Goal: Task Accomplishment & Management: Use online tool/utility

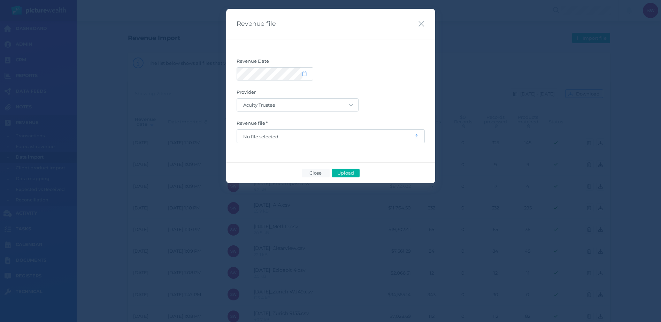
select select "25"
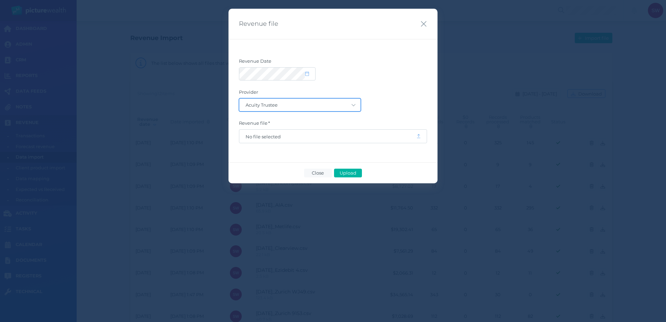
click at [309, 106] on select "Acuity Trustee AIA Australia AMG Super AMP ASGARD Asteron Life Australian Retir…" at bounding box center [299, 105] width 121 height 13
select select "126"
click at [423, 21] on icon "button" at bounding box center [424, 24] width 7 height 9
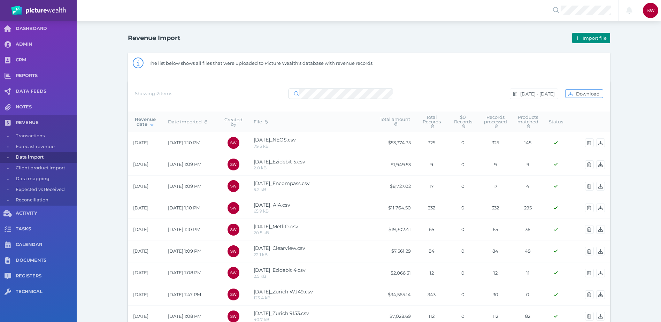
click at [587, 42] on button "Import file" at bounding box center [591, 38] width 38 height 10
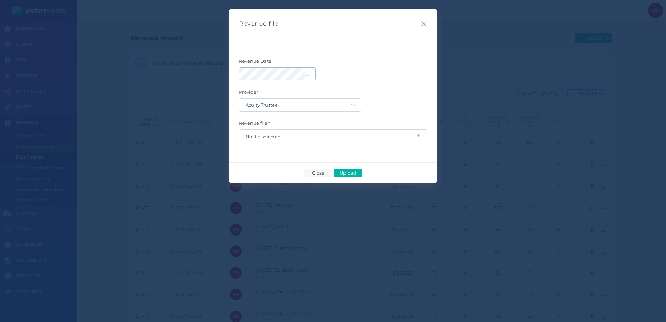
click at [309, 72] on span at bounding box center [310, 74] width 10 height 6
select select "8"
select select "2025"
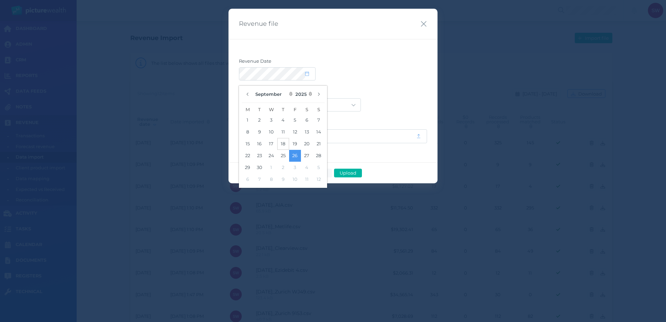
drag, startPoint x: 260, startPoint y: 155, endPoint x: 284, endPoint y: 141, distance: 27.3
click at [260, 155] on button "23" at bounding box center [260, 156] width 12 height 12
click at [358, 65] on label "Revenue Date" at bounding box center [333, 62] width 188 height 9
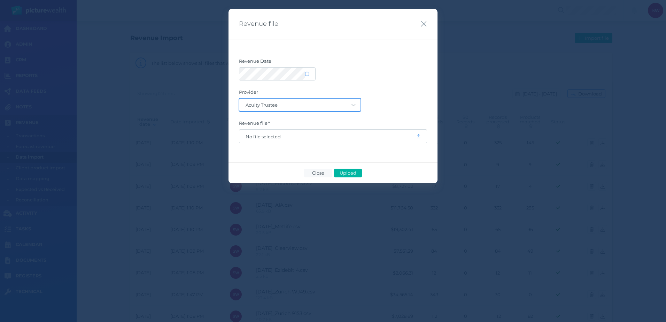
click at [341, 102] on select "Acuity Trustee AIA Australia AMG Super AMP ASGARD Asteron Life Australian Retir…" at bounding box center [299, 105] width 121 height 13
select select "68"
click at [239, 99] on select "Acuity Trustee AIA Australia AMG Super AMP ASGARD Asteron Life Australian Retir…" at bounding box center [299, 105] width 121 height 13
click at [323, 135] on span "No file selected" at bounding box center [328, 137] width 164 height 6
click at [348, 170] on button "Upload" at bounding box center [348, 173] width 28 height 9
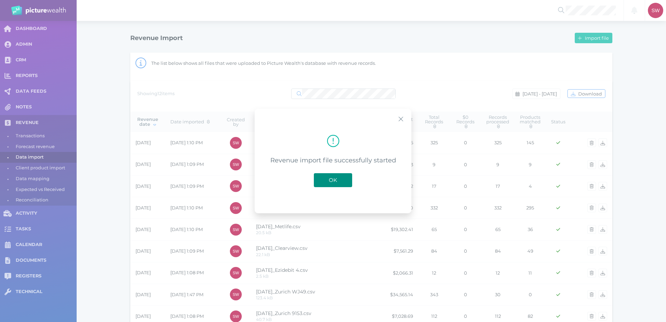
click at [339, 177] on span "OK" at bounding box center [332, 180] width 15 height 7
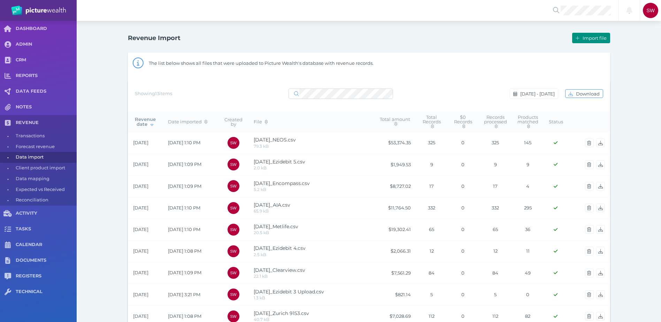
click at [597, 36] on span "Import file" at bounding box center [595, 38] width 29 height 6
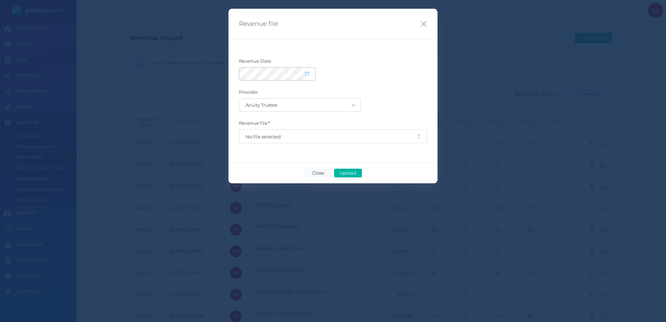
click at [306, 75] on icon at bounding box center [307, 73] width 4 height 5
select select "8"
select select "2025"
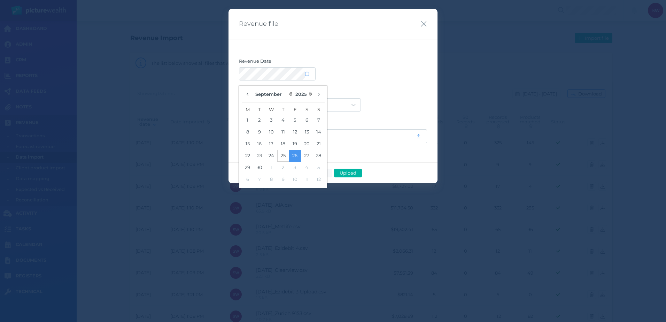
click at [281, 153] on button "25" at bounding box center [283, 156] width 12 height 12
click at [413, 66] on label "Revenue Date" at bounding box center [333, 62] width 188 height 9
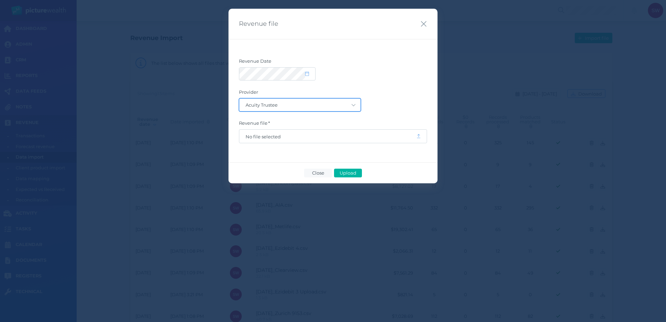
click at [326, 105] on select "Acuity Trustee AIA Australia AMG Super AMP ASGARD Asteron Life Australian Retir…" at bounding box center [299, 105] width 121 height 13
select select "127"
click at [239, 99] on select "Acuity Trustee AIA Australia AMG Super AMP ASGARD Asteron Life Australian Retir…" at bounding box center [299, 105] width 121 height 13
click at [310, 137] on span "No file selected" at bounding box center [328, 137] width 164 height 6
click at [349, 174] on span "Upload" at bounding box center [348, 173] width 23 height 6
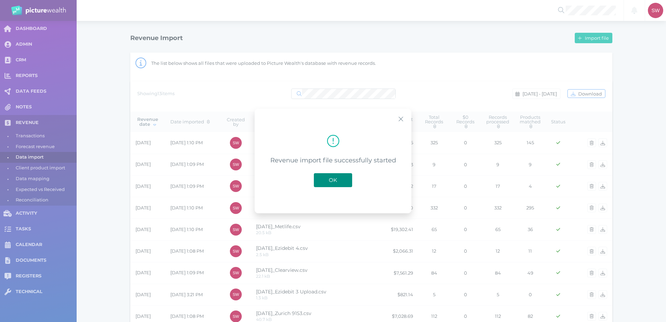
click at [337, 179] on span "OK" at bounding box center [332, 180] width 15 height 7
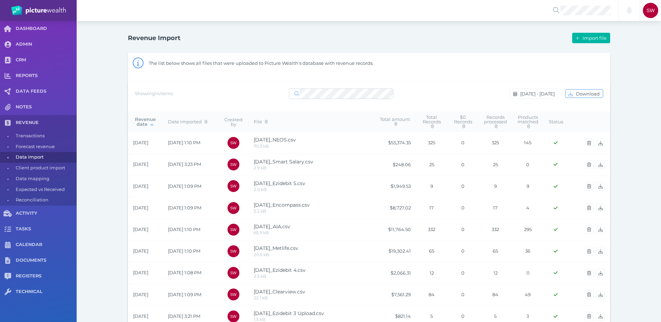
click at [95, 160] on div "Revenue Import Import file The list below shows all files that were uploaded to…" at bounding box center [369, 248] width 584 height 454
click at [120, 89] on div "Revenue Import Import file The list below shows all files that were uploaded to…" at bounding box center [369, 248] width 502 height 454
